Goal: Task Accomplishment & Management: Manage account settings

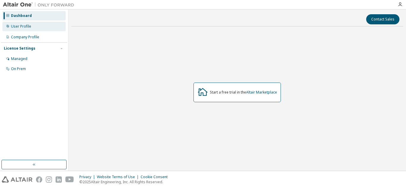
click at [45, 27] on div "User Profile" at bounding box center [33, 27] width 63 height 10
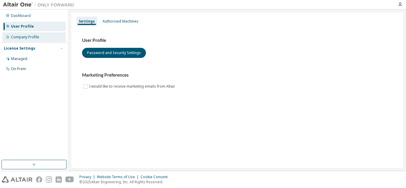
click at [42, 35] on div "Company Profile" at bounding box center [33, 37] width 63 height 10
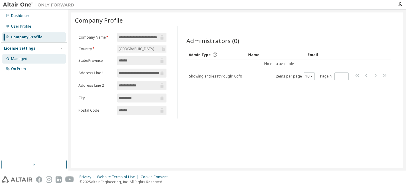
click at [29, 58] on div "Managed" at bounding box center [33, 59] width 63 height 10
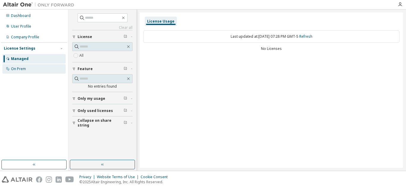
click at [20, 72] on div "On Prem" at bounding box center [33, 69] width 63 height 10
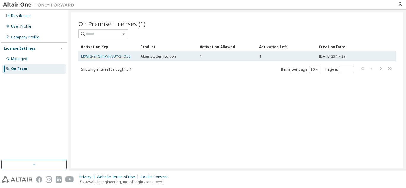
click at [129, 55] on link "LRWF2-ZPOF4-NRNUY-21OS0" at bounding box center [105, 56] width 49 height 5
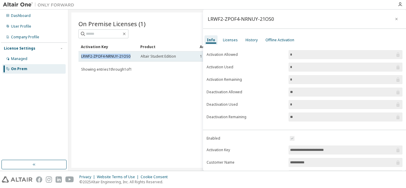
drag, startPoint x: 79, startPoint y: 57, endPoint x: 132, endPoint y: 58, distance: 52.9
click at [132, 58] on td "LRWF2-ZPOF4-NRNUY-21OS0" at bounding box center [107, 56] width 59 height 10
copy link "LRWF2-ZPOF4-NRNUY-21OS0"
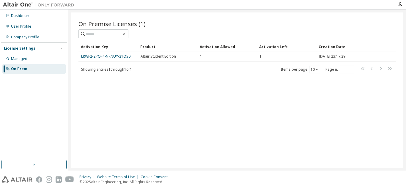
click at [20, 179] on img at bounding box center [17, 179] width 31 height 6
